Goal: Task Accomplishment & Management: Complete application form

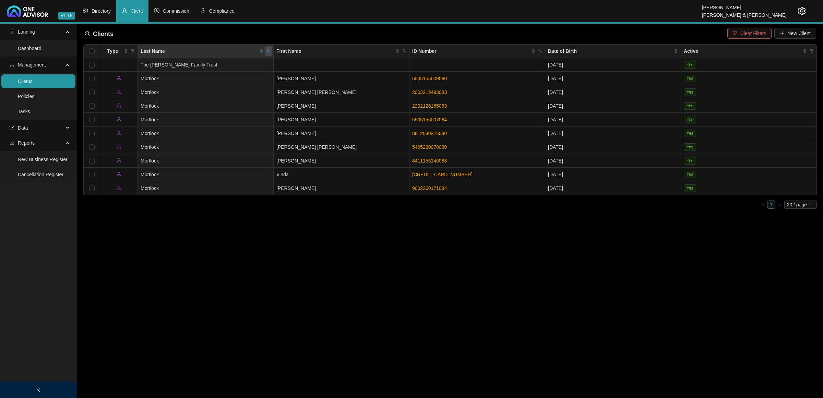
click at [269, 54] on span at bounding box center [268, 51] width 7 height 10
click at [252, 80] on span "Reset" at bounding box center [253, 78] width 13 height 8
click at [223, 65] on input "text" at bounding box center [237, 65] width 64 height 11
type input "[PERSON_NAME]"
click at [218, 74] on div "[PERSON_NAME] Search Reset" at bounding box center [237, 71] width 70 height 27
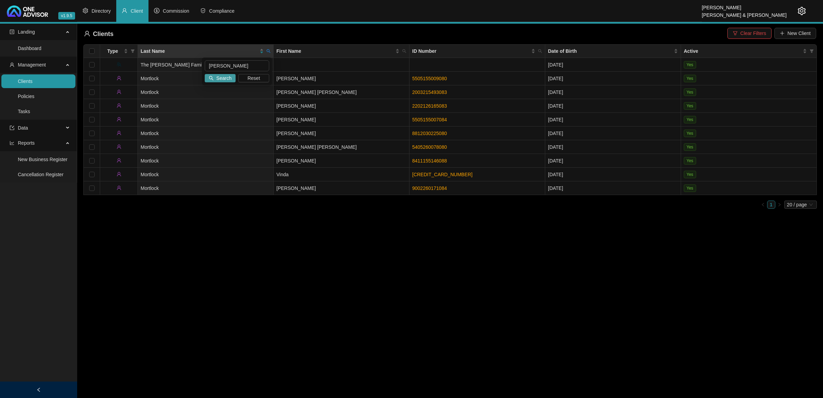
click at [219, 77] on span "Search" at bounding box center [223, 78] width 15 height 8
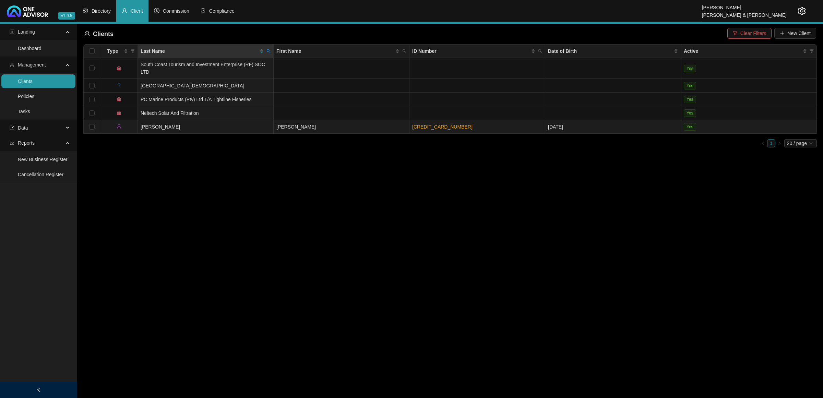
click at [232, 124] on td "[PERSON_NAME]" at bounding box center [206, 127] width 136 height 14
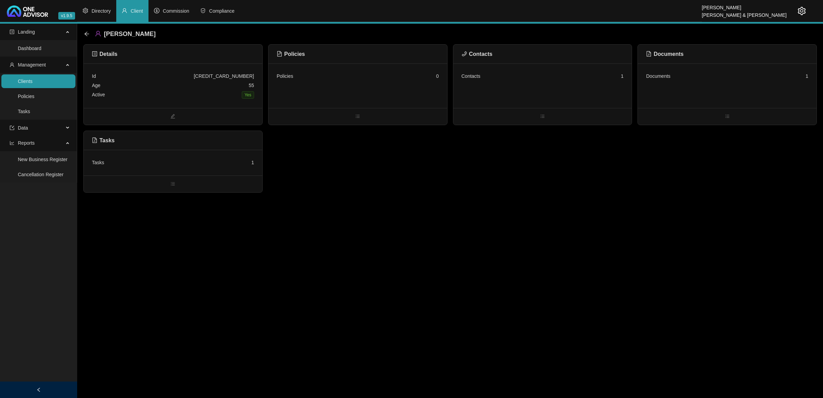
click at [363, 85] on div "Policies 0" at bounding box center [357, 85] width 179 height 45
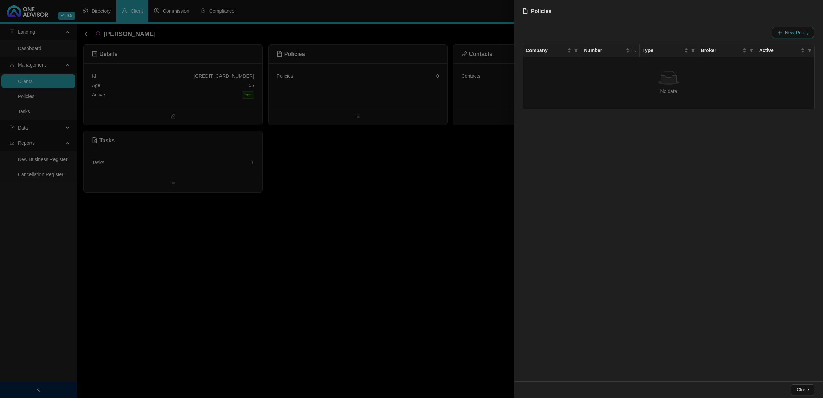
click at [793, 34] on span "New Policy" at bounding box center [796, 33] width 24 height 8
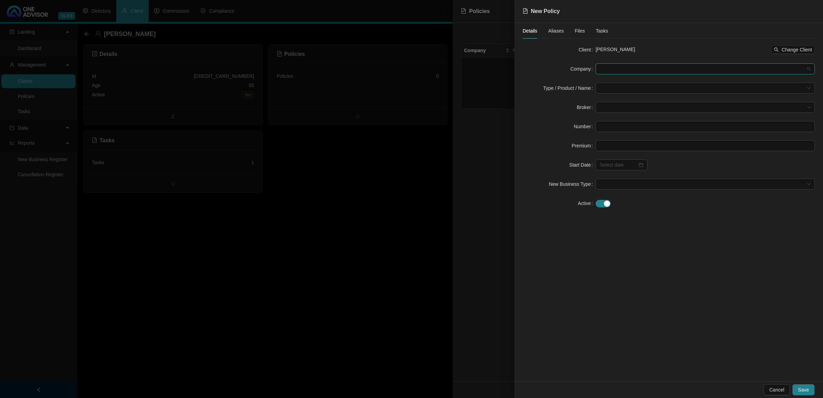
click at [628, 70] on span at bounding box center [704, 69] width 211 height 10
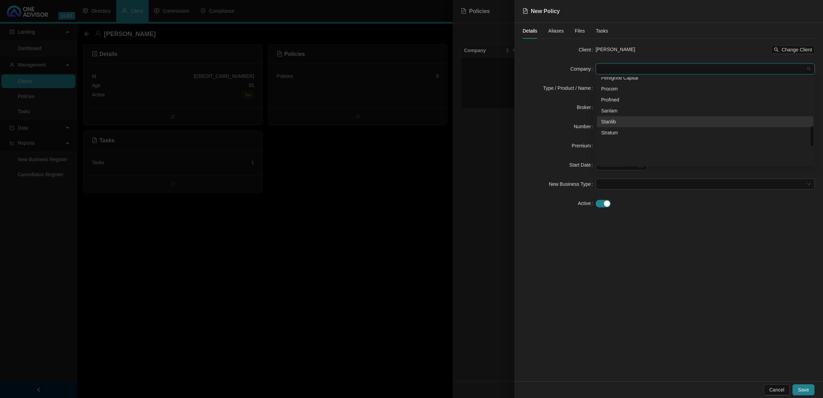
scroll to position [214, 0]
click at [626, 110] on div "Old Mutual" at bounding box center [705, 110] width 208 height 8
click at [613, 89] on input "search" at bounding box center [701, 88] width 205 height 10
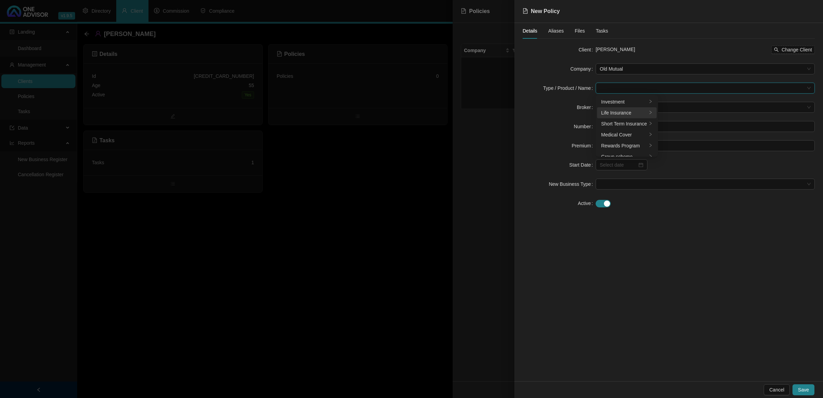
click at [613, 113] on div "Life Insurance" at bounding box center [624, 113] width 46 height 8
click at [578, 103] on label "Broker" at bounding box center [585, 107] width 19 height 11
click at [628, 108] on span at bounding box center [704, 107] width 211 height 10
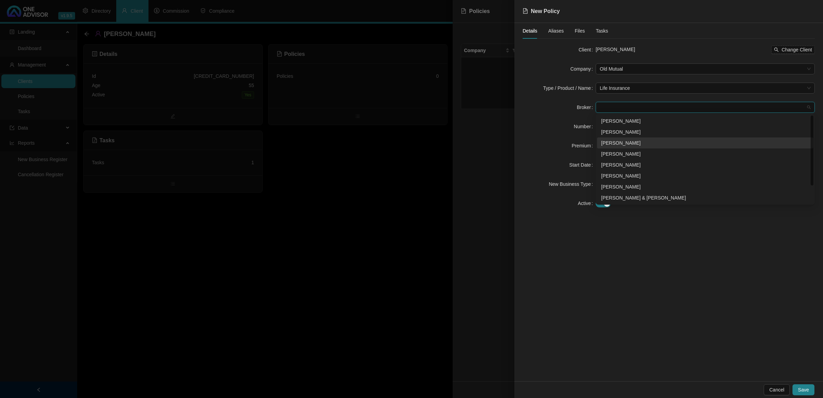
click at [626, 143] on div "[PERSON_NAME]" at bounding box center [705, 143] width 208 height 8
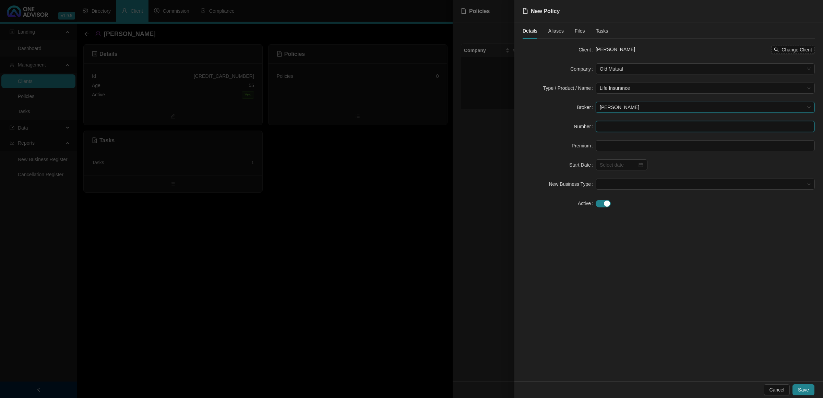
click at [612, 124] on input "text" at bounding box center [704, 126] width 219 height 11
click at [616, 129] on input "text" at bounding box center [704, 126] width 219 height 11
paste input "13294301"
click at [644, 166] on div at bounding box center [621, 164] width 52 height 11
type input "13294301"
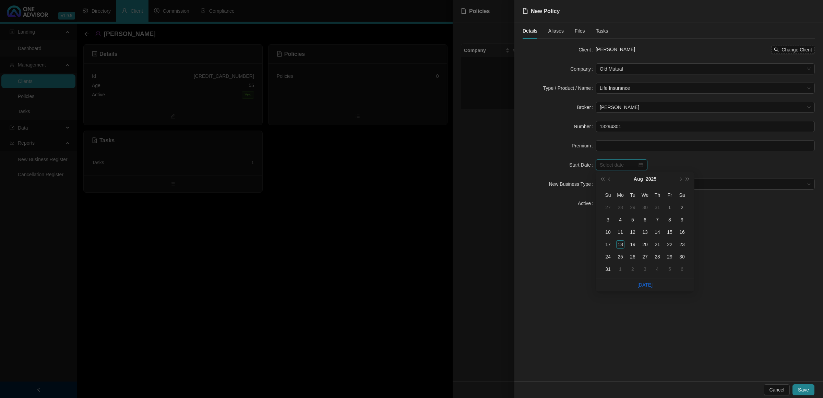
click at [644, 166] on div at bounding box center [621, 164] width 52 height 11
type input "[DATE]"
click at [668, 209] on div "1" at bounding box center [669, 207] width 8 height 8
click at [638, 183] on span at bounding box center [704, 184] width 211 height 10
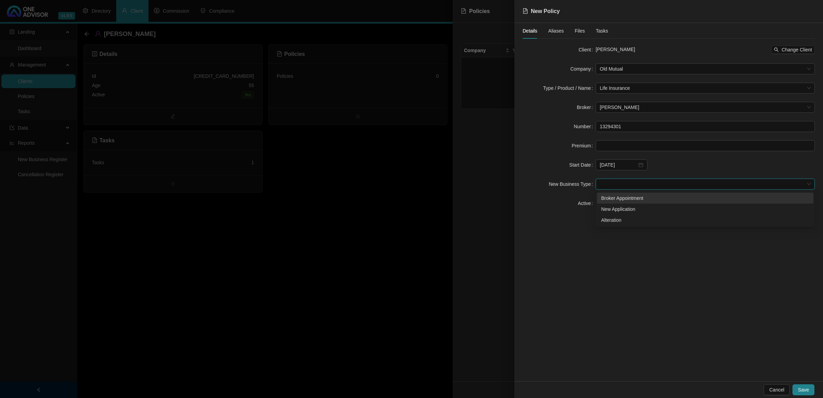
click at [622, 199] on div "Broker Appointment" at bounding box center [705, 198] width 208 height 8
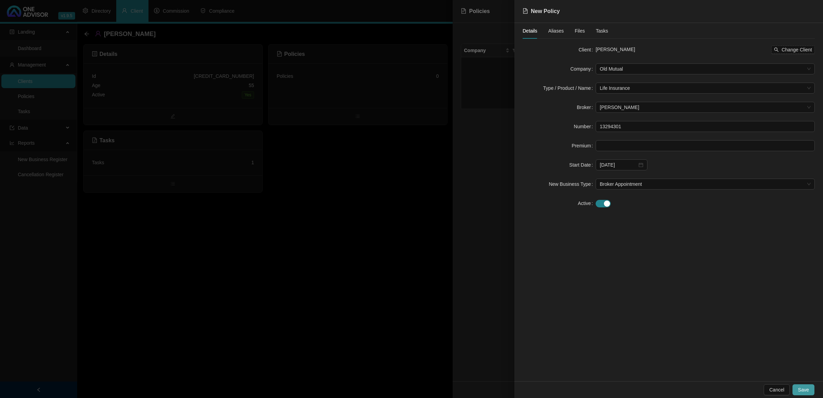
click at [802, 386] on span "Save" at bounding box center [802, 390] width 11 height 8
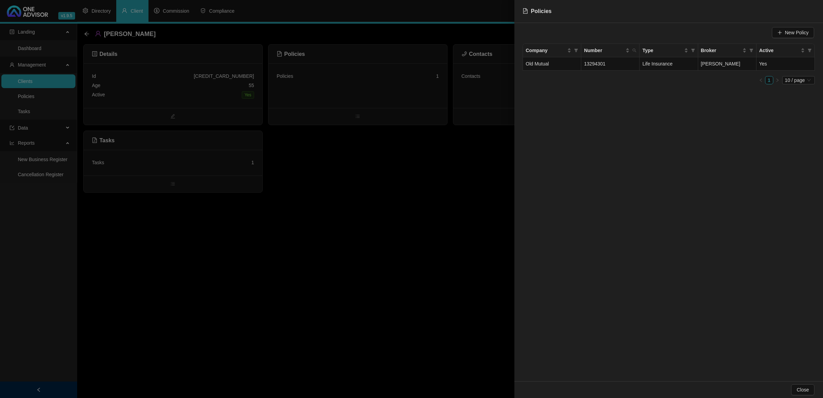
click at [167, 78] on div at bounding box center [411, 199] width 823 height 398
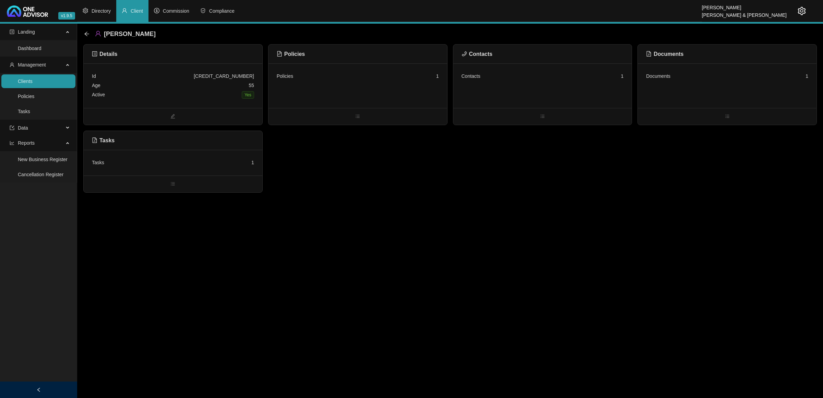
click at [179, 78] on div "Id [CREDIT_CARD_NUMBER]" at bounding box center [173, 76] width 162 height 9
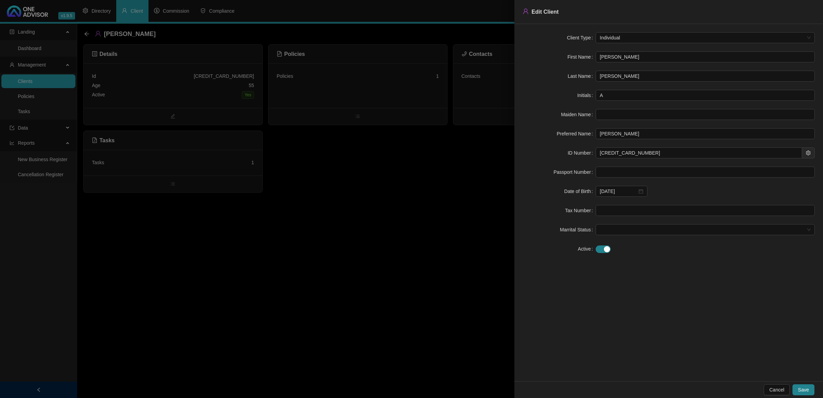
click at [285, 225] on div at bounding box center [411, 199] width 823 height 398
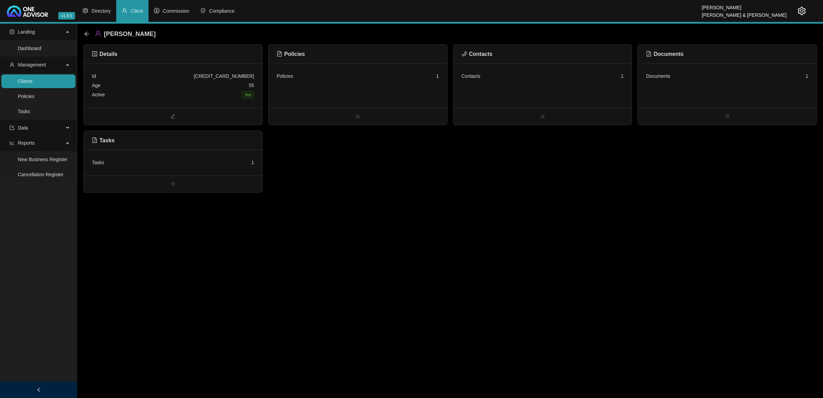
click at [361, 67] on div "Policies 1" at bounding box center [357, 85] width 179 height 45
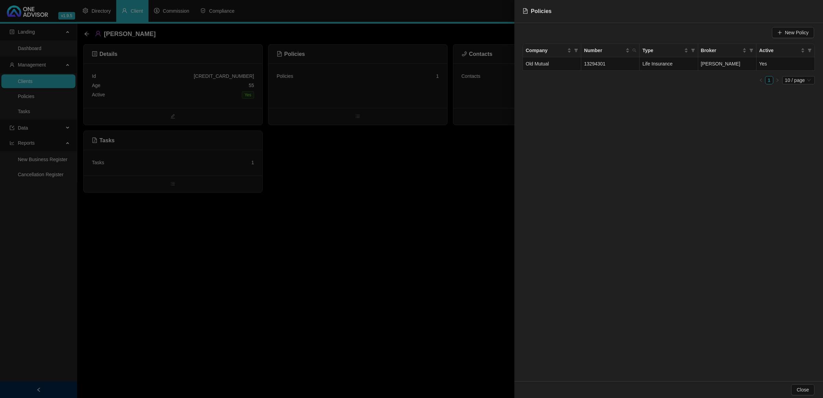
click at [436, 213] on div at bounding box center [411, 199] width 823 height 398
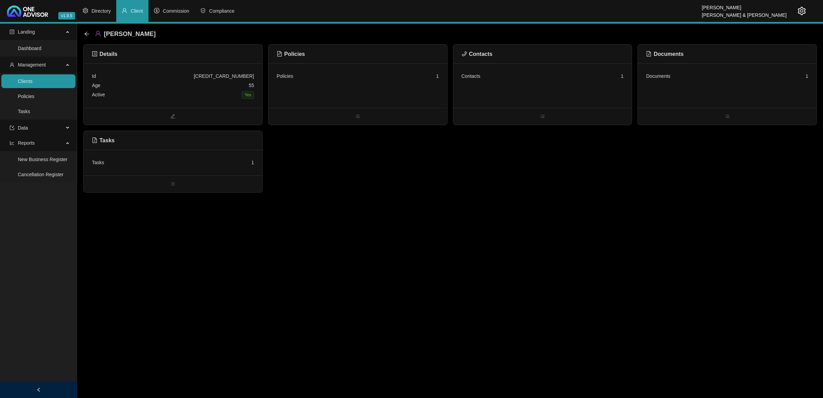
click at [542, 71] on div "Contacts 1" at bounding box center [542, 85] width 179 height 45
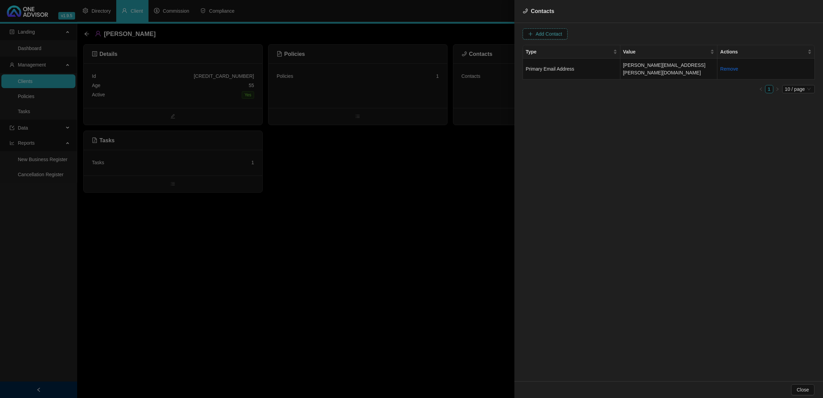
click at [539, 30] on span "Add Contact" at bounding box center [548, 34] width 26 height 8
click at [418, 241] on div at bounding box center [411, 199] width 823 height 398
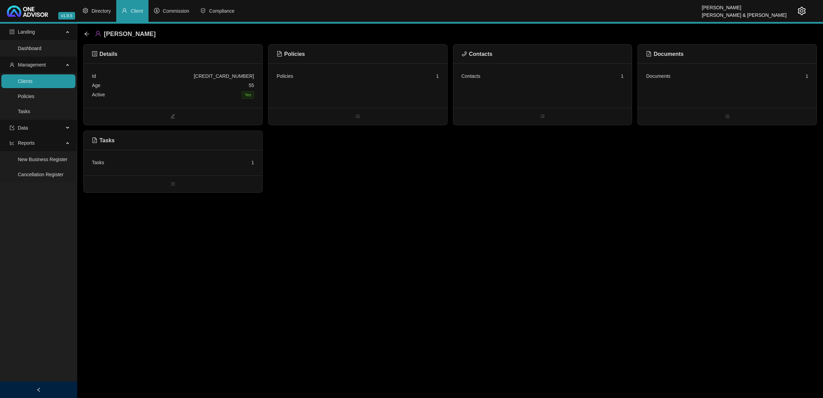
click at [534, 83] on div "Contacts 1" at bounding box center [542, 85] width 179 height 45
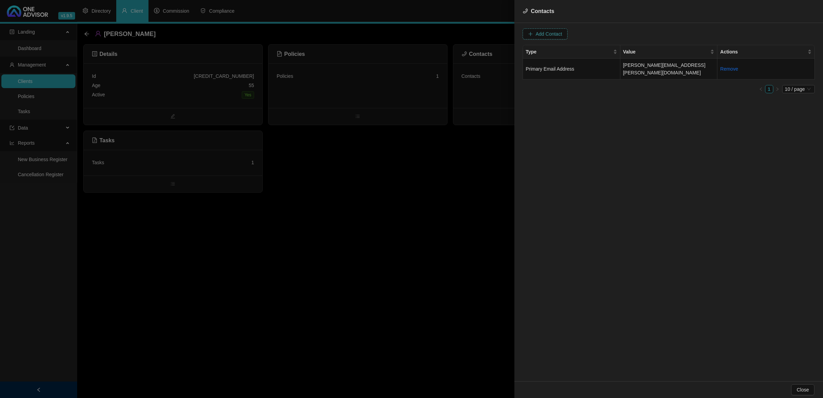
click at [544, 33] on span "Add Contact" at bounding box center [548, 34] width 26 height 8
click at [632, 36] on span at bounding box center [653, 34] width 43 height 10
type input "[PHONE_NUMBER]"
click at [646, 69] on div "Primary Cellphone Number" at bounding box center [646, 70] width 40 height 8
click at [719, 30] on span "Add Contact" at bounding box center [732, 34] width 26 height 8
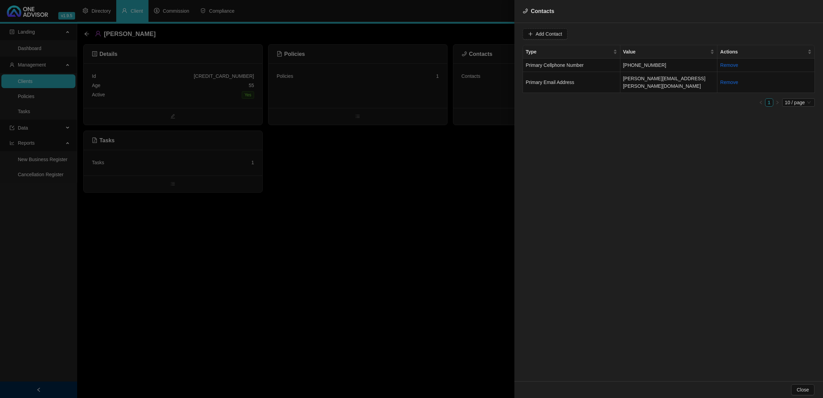
click at [341, 220] on div at bounding box center [411, 199] width 823 height 398
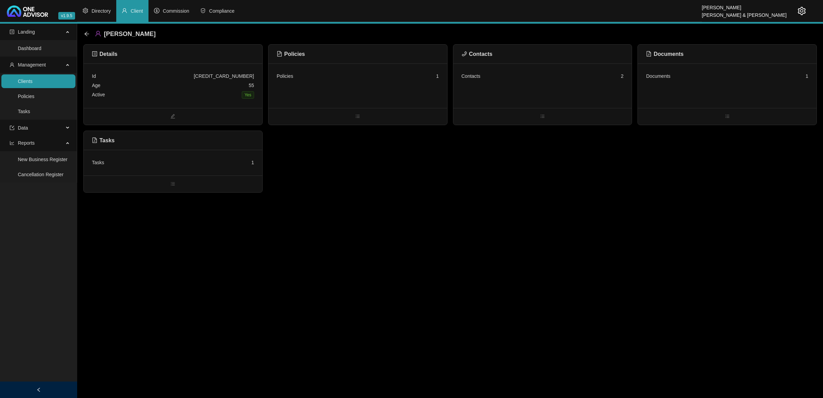
click at [757, 82] on div "Documents 1" at bounding box center [726, 85] width 179 height 45
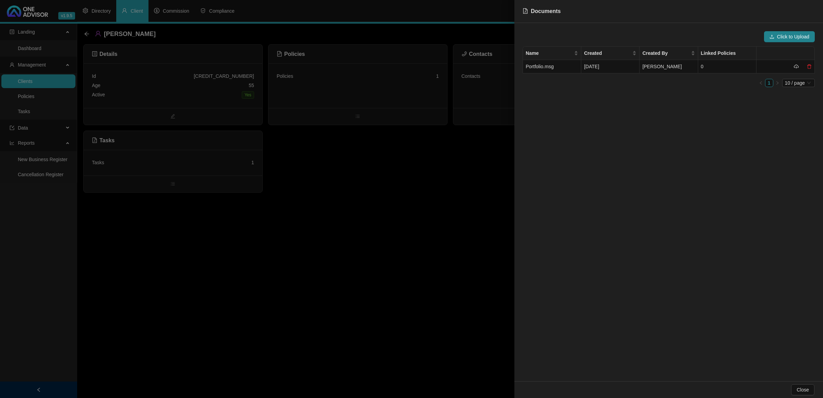
click at [340, 228] on div at bounding box center [411, 199] width 823 height 398
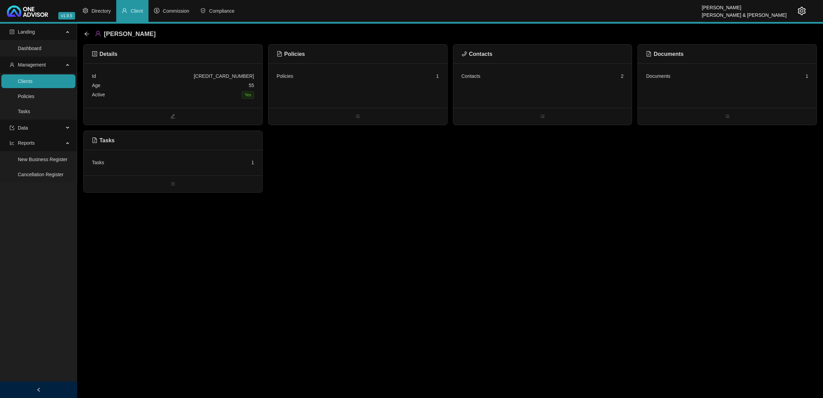
click at [117, 155] on div "Tasks 1" at bounding box center [173, 163] width 179 height 26
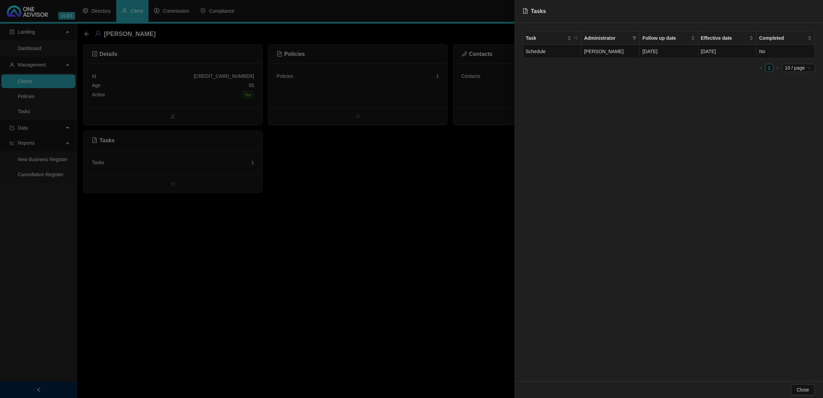
click at [369, 235] on div at bounding box center [411, 199] width 823 height 398
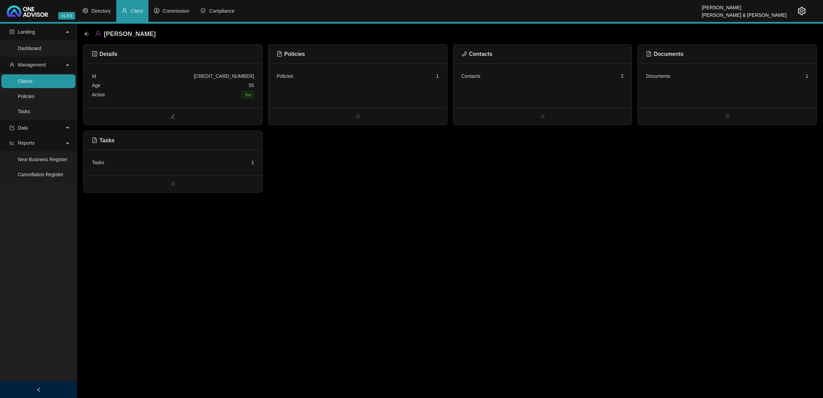
click at [196, 98] on div "Active Yes" at bounding box center [173, 95] width 162 height 10
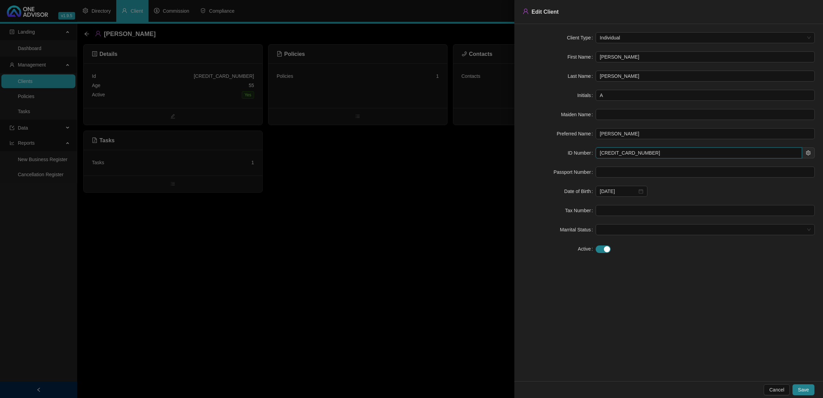
drag, startPoint x: 645, startPoint y: 155, endPoint x: 465, endPoint y: 138, distance: 181.0
click at [497, 141] on div "Edit Client Client Type Individual First Name [PERSON_NAME] Last Name [PERSON_N…" at bounding box center [411, 199] width 823 height 398
click at [148, 77] on div at bounding box center [411, 199] width 823 height 398
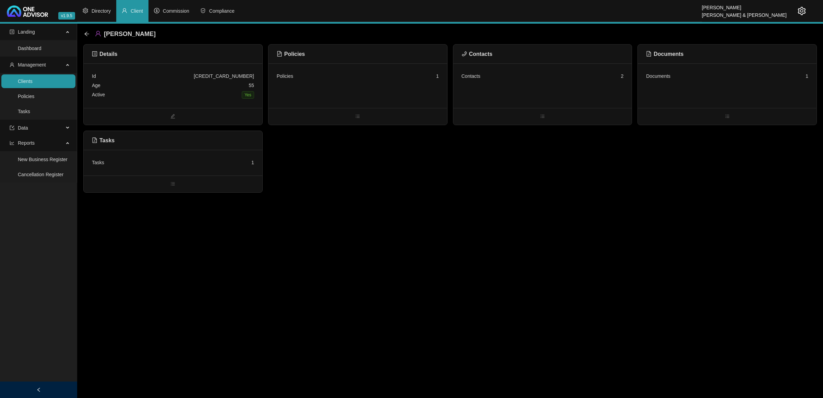
click at [148, 77] on div "Id [CREDIT_CARD_NUMBER]" at bounding box center [173, 76] width 162 height 9
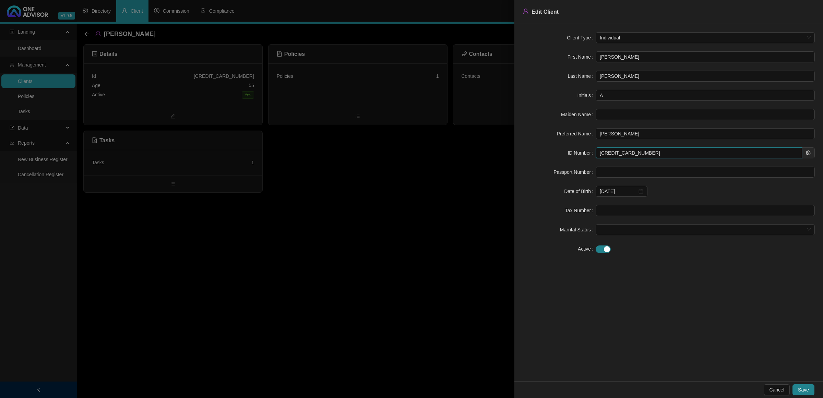
drag, startPoint x: 642, startPoint y: 150, endPoint x: 555, endPoint y: 146, distance: 87.5
click at [555, 146] on form "Client Type Individual First Name [PERSON_NAME] Last Name [PERSON_NAME] Initial…" at bounding box center [668, 143] width 292 height 222
